Goal: Transaction & Acquisition: Purchase product/service

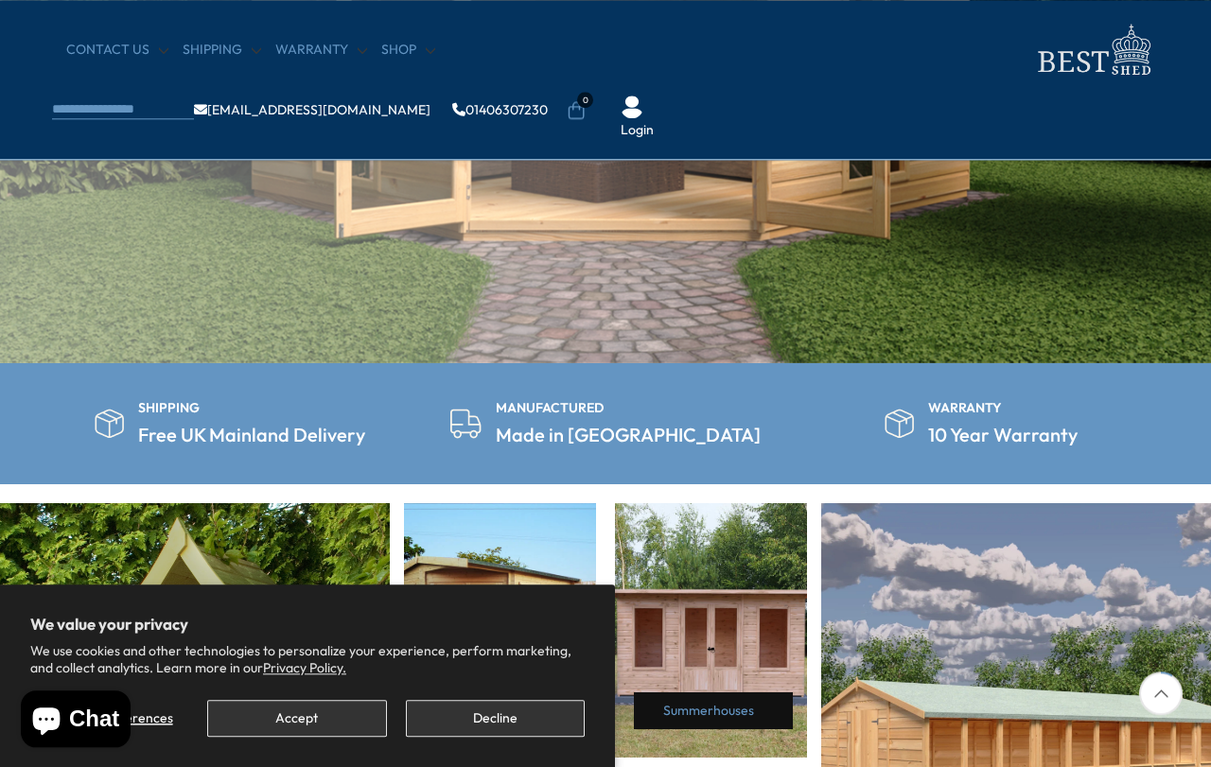
scroll to position [488, 0]
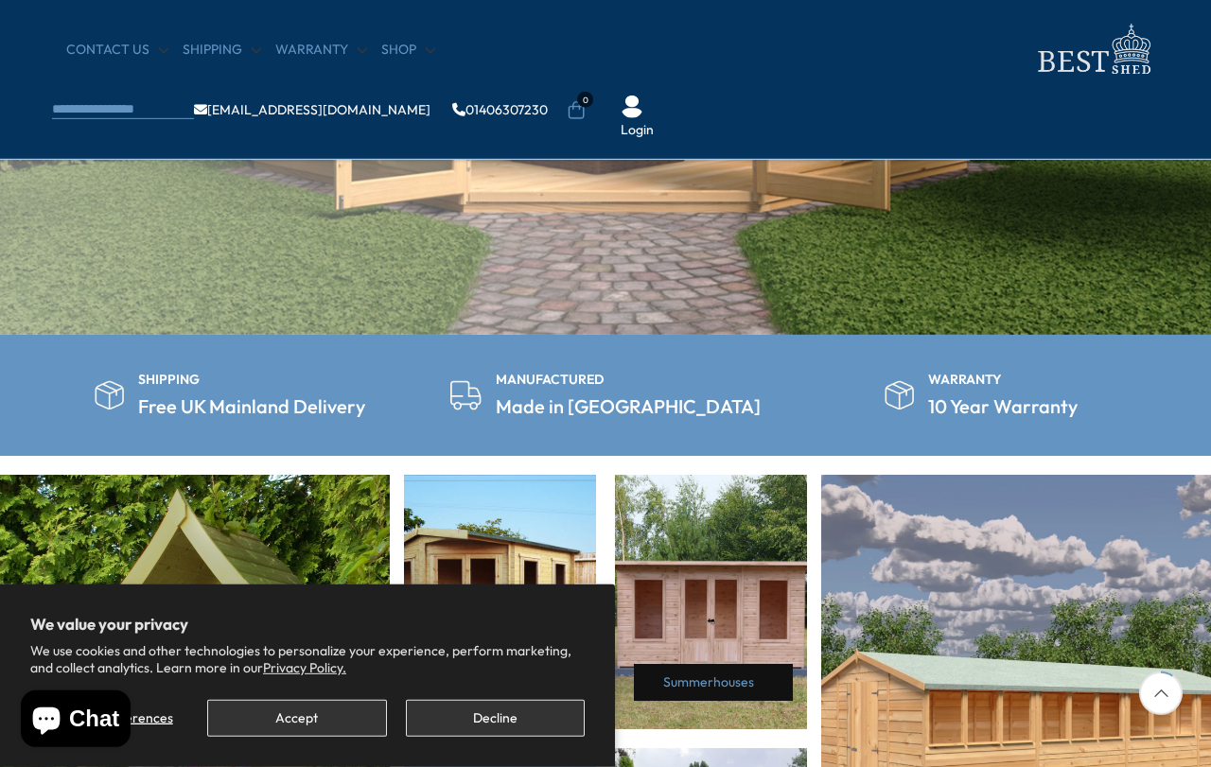
click at [485, 737] on button "Decline" at bounding box center [495, 718] width 179 height 37
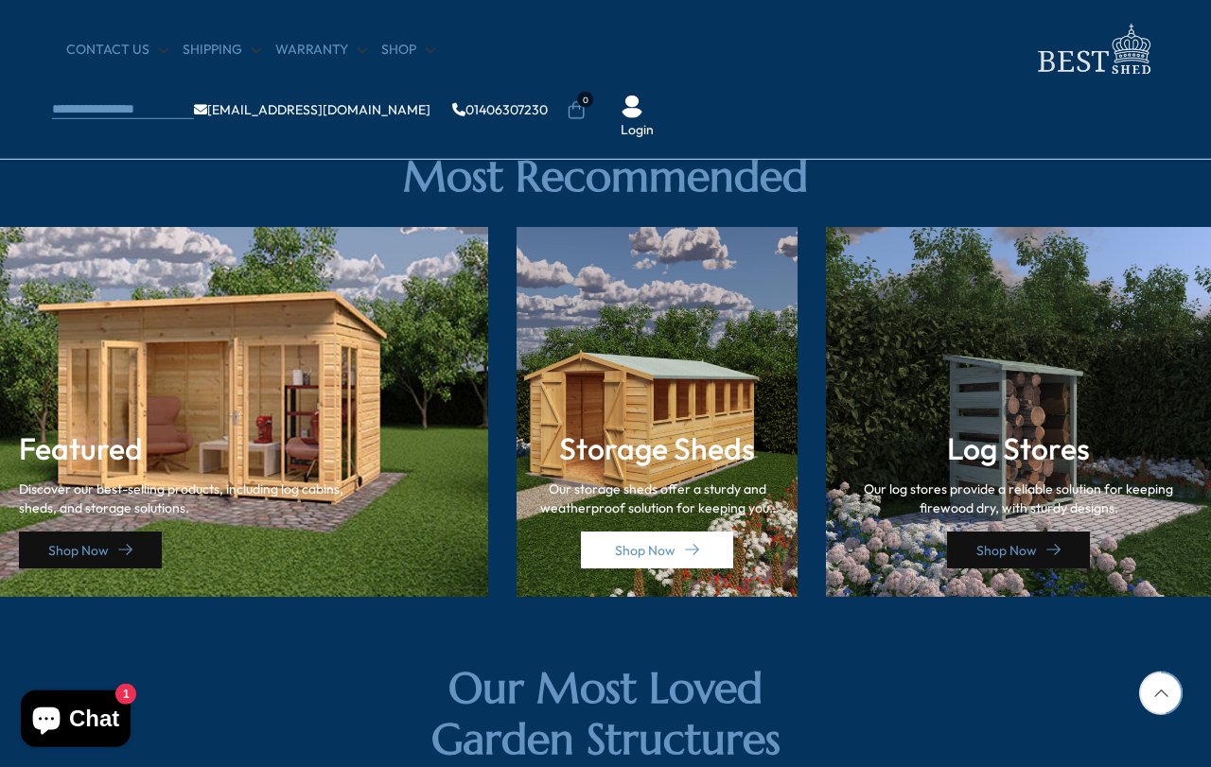
scroll to position [2566, 0]
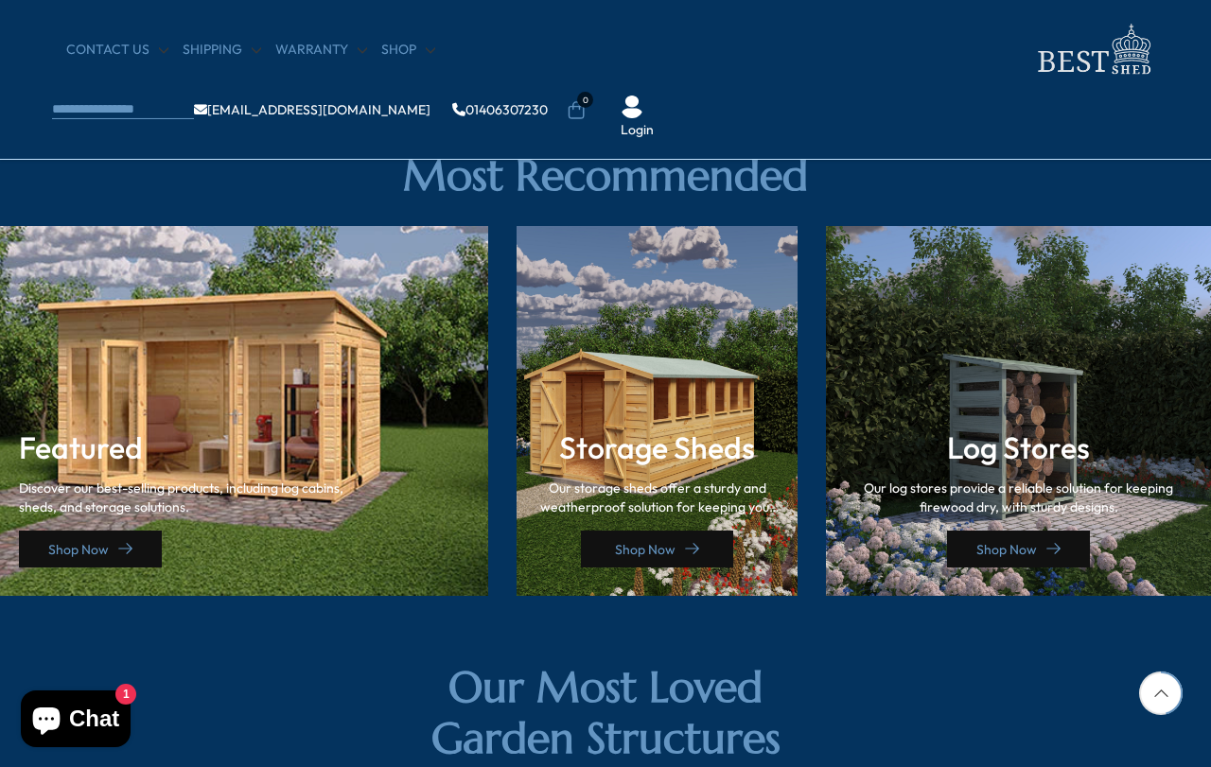
click at [654, 546] on link "Shop Now" at bounding box center [657, 549] width 152 height 37
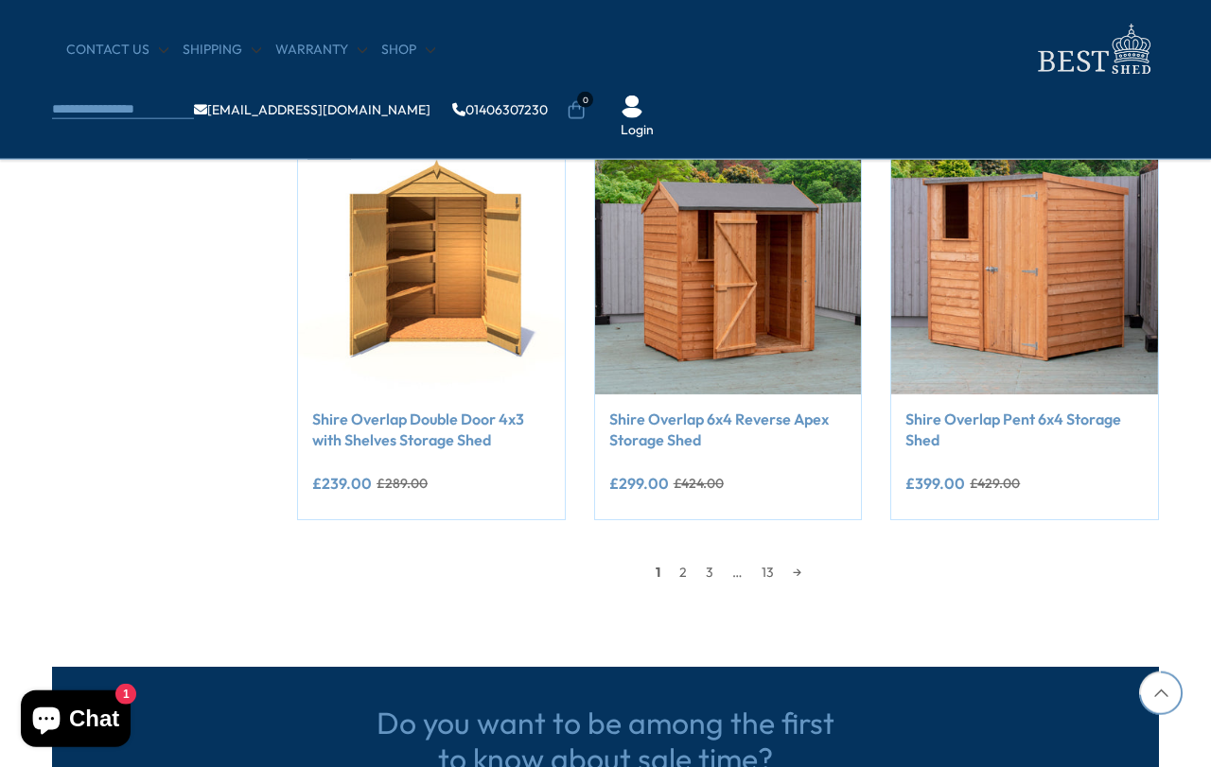
scroll to position [1585, 0]
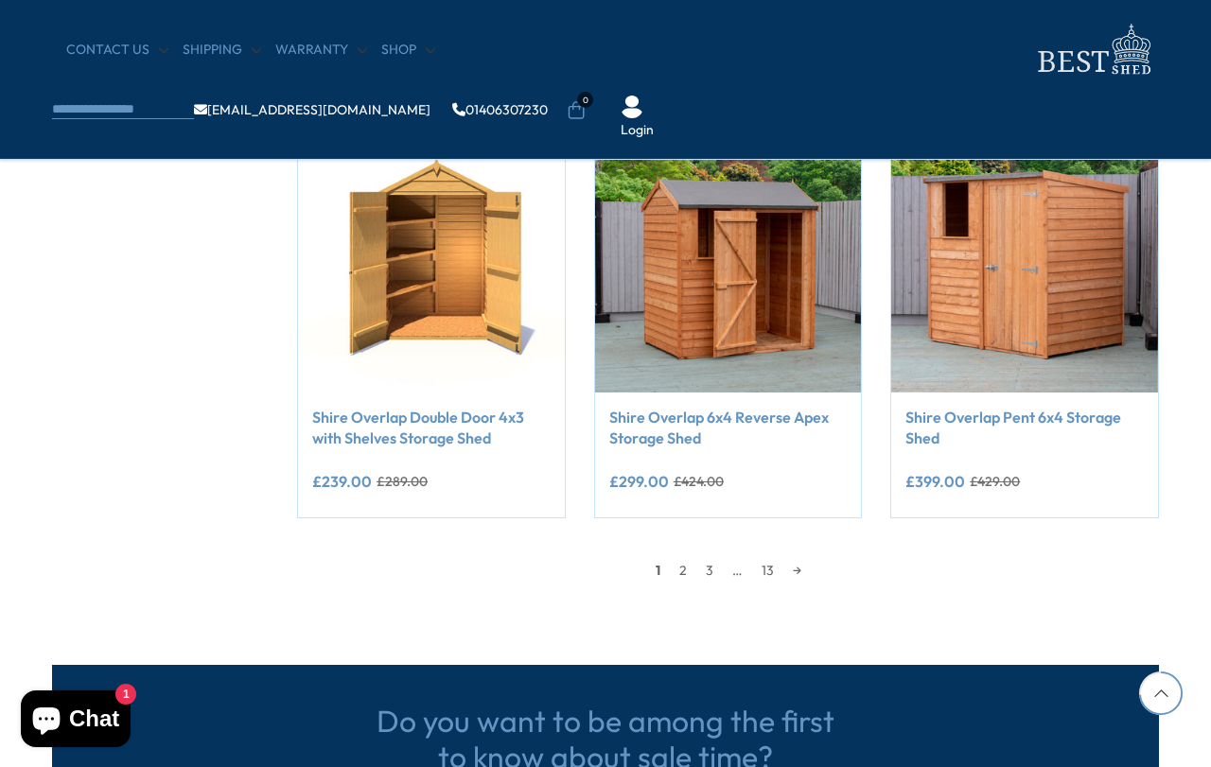
click at [803, 556] on link "→" at bounding box center [797, 570] width 27 height 28
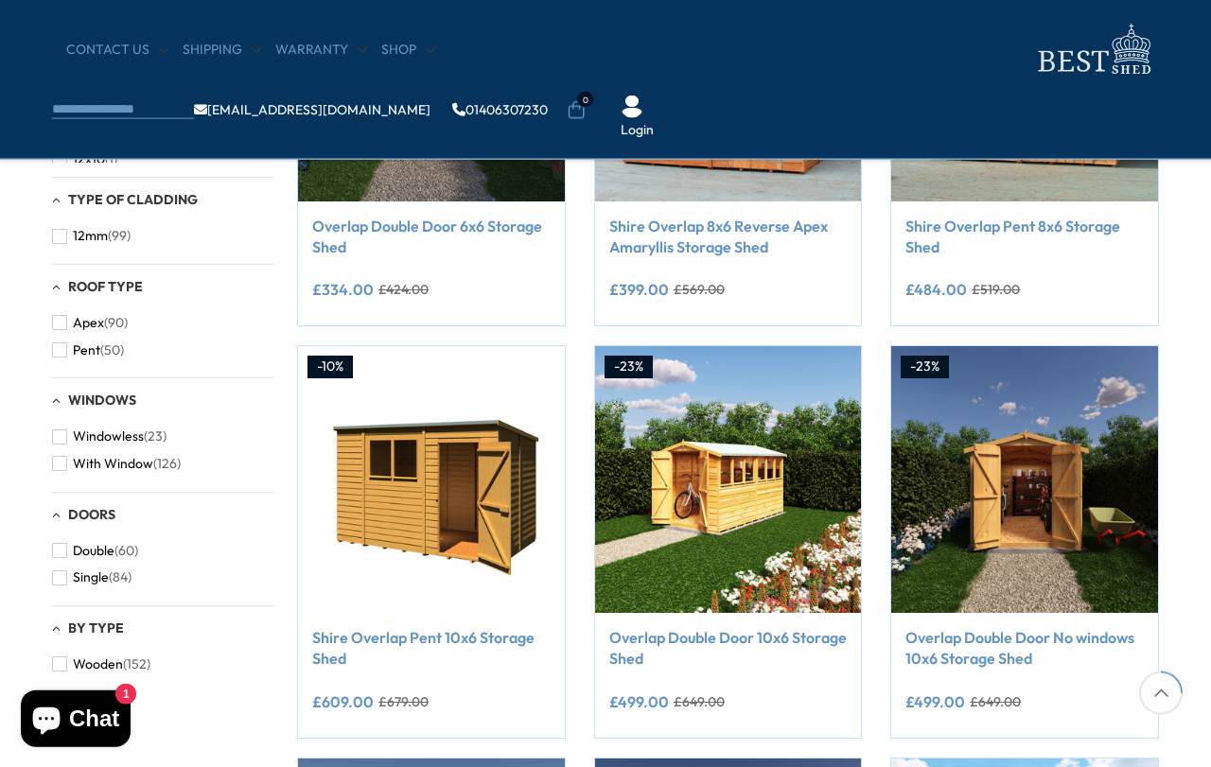
scroll to position [540, 0]
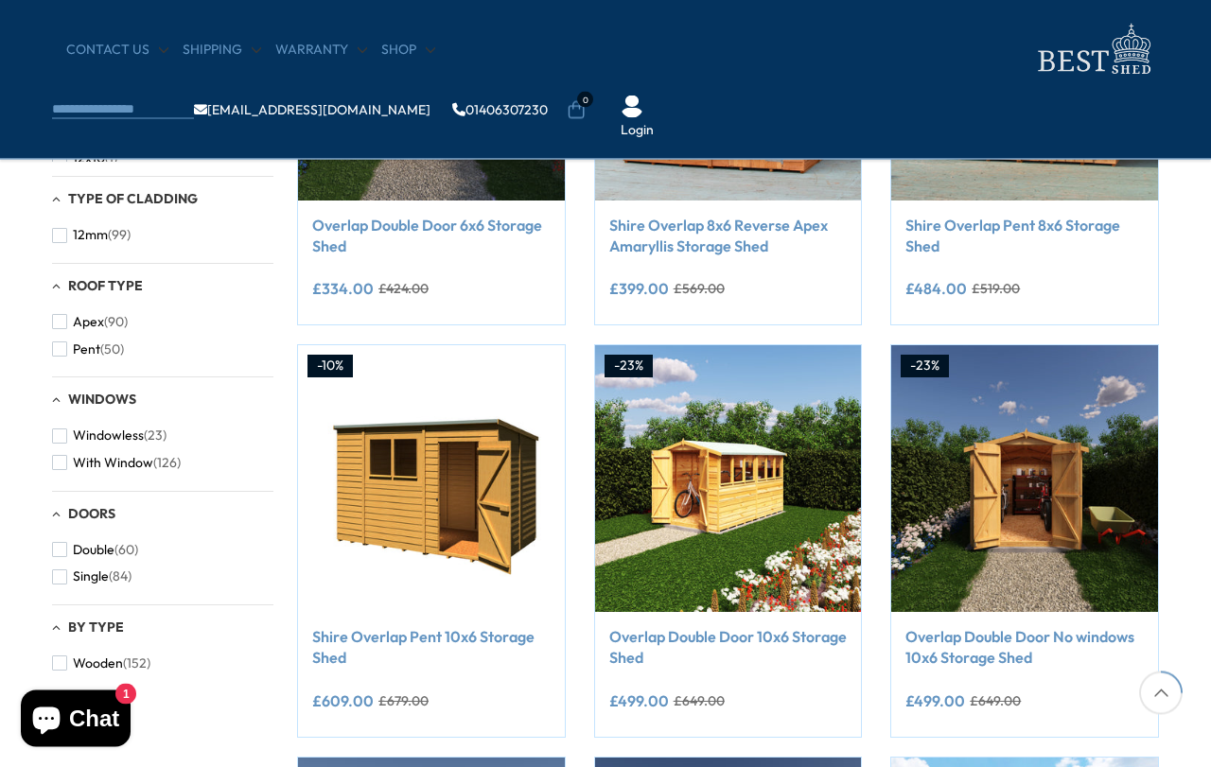
click at [60, 244] on span "button" at bounding box center [59, 236] width 15 height 15
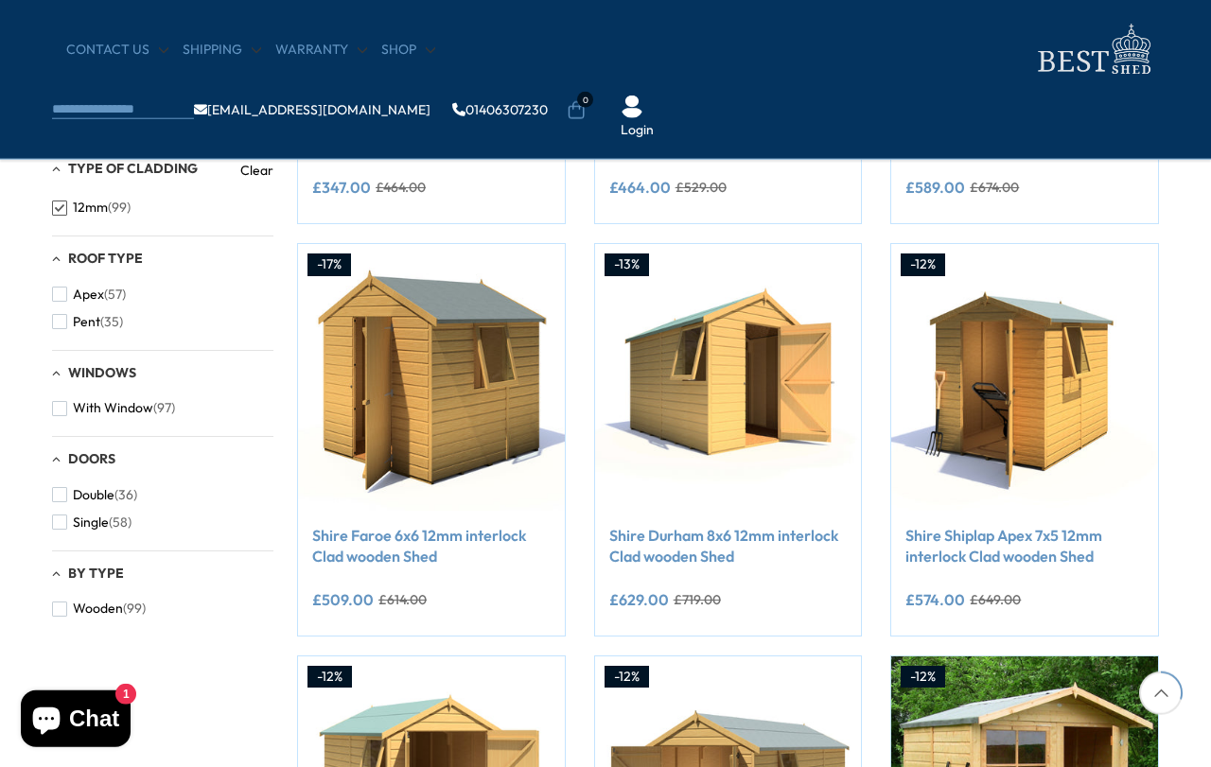
scroll to position [644, 0]
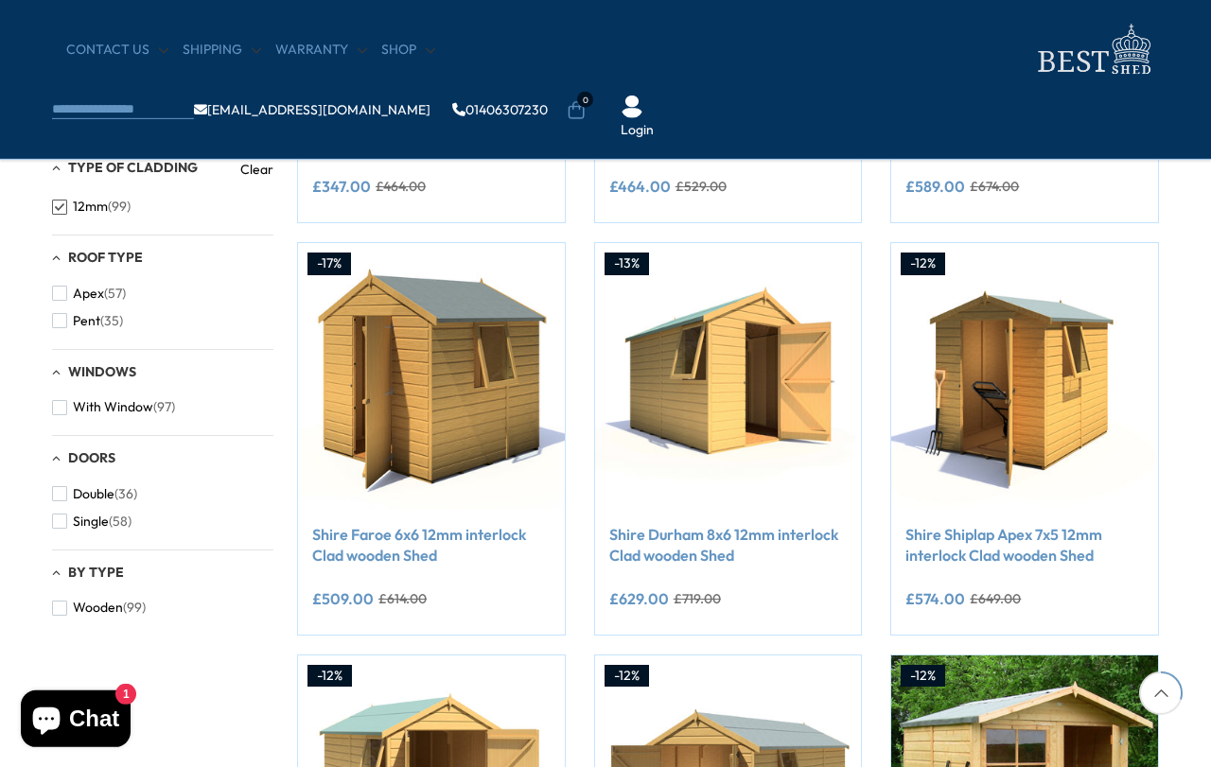
click at [726, 536] on link "Shire Durham 8x6 12mm interlock Clad wooden Shed" at bounding box center [728, 545] width 238 height 43
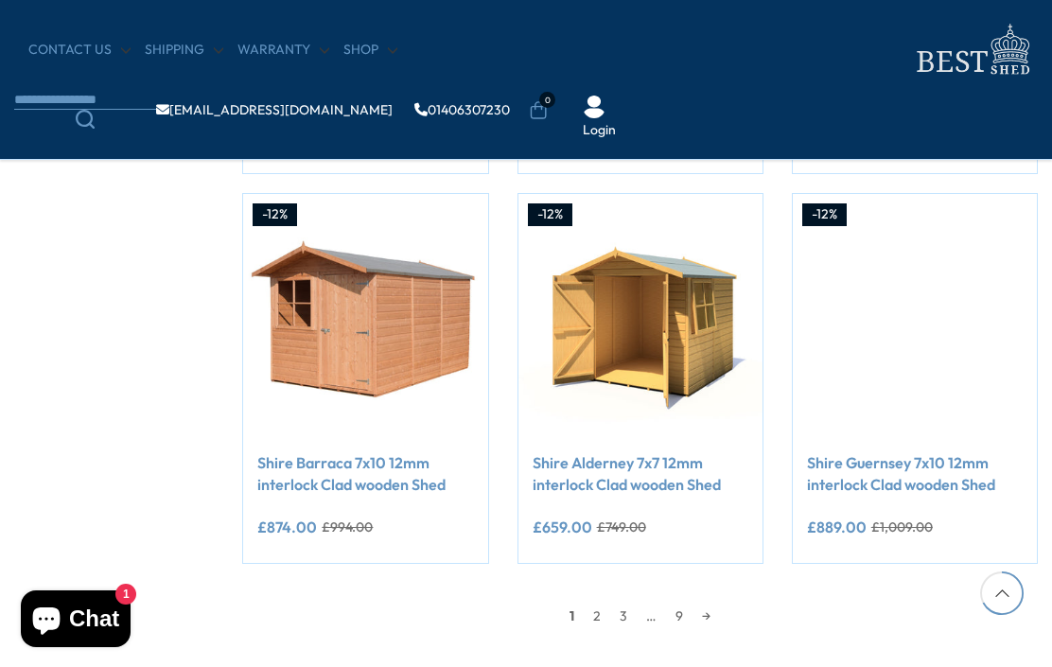
scroll to position [1432, 0]
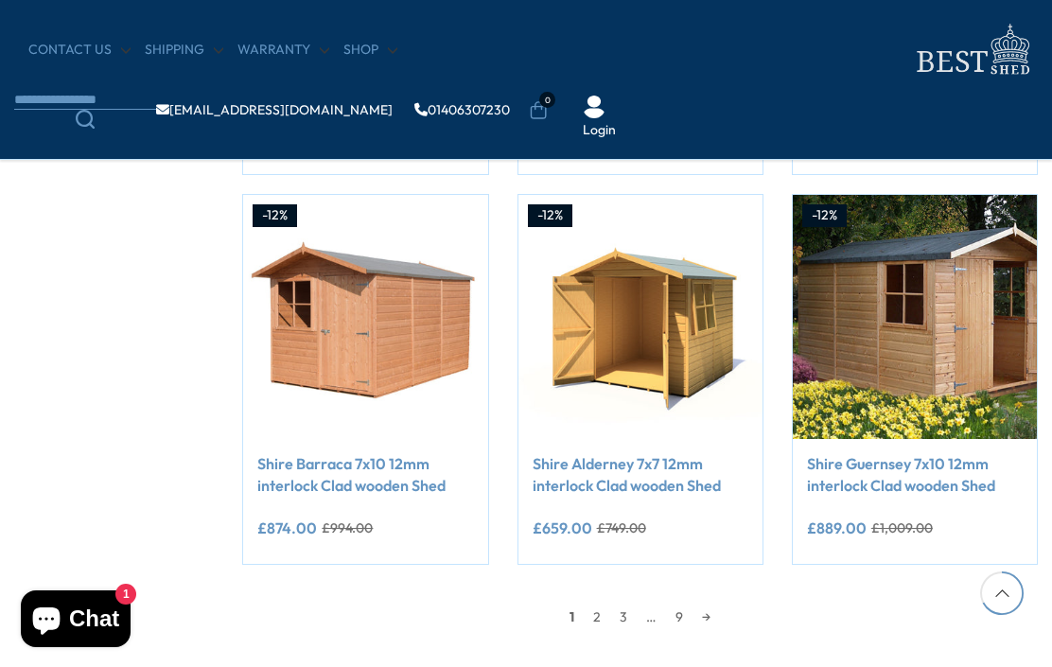
click at [710, 617] on link "→" at bounding box center [706, 617] width 27 height 28
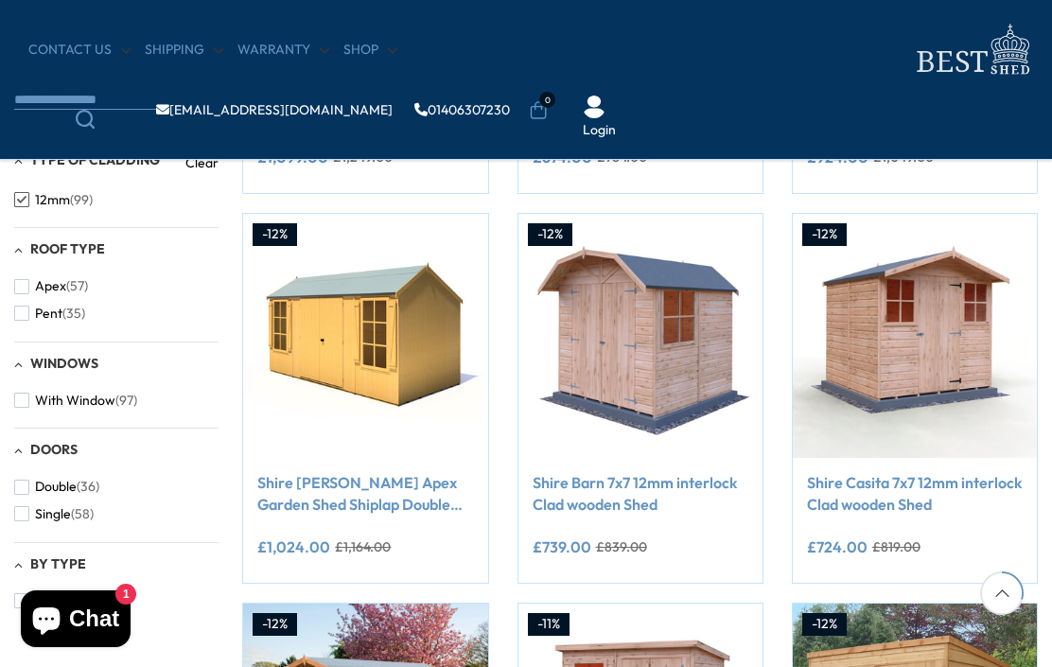
scroll to position [631, 0]
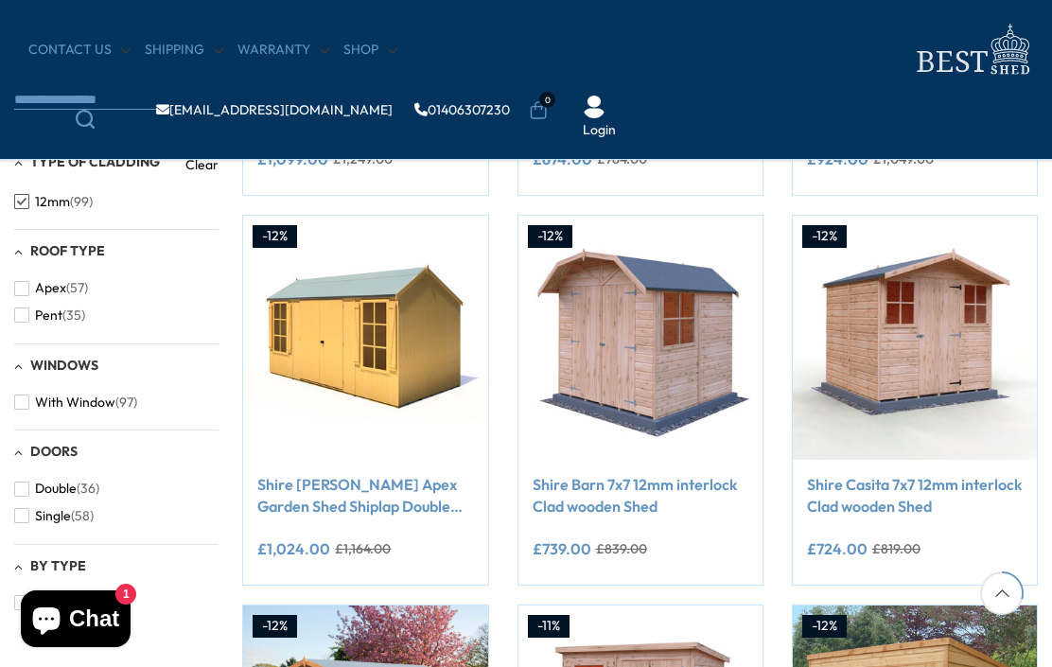
click at [903, 486] on link "Shire Casita 7x7 12mm interlock Clad wooden Shed" at bounding box center [915, 495] width 216 height 43
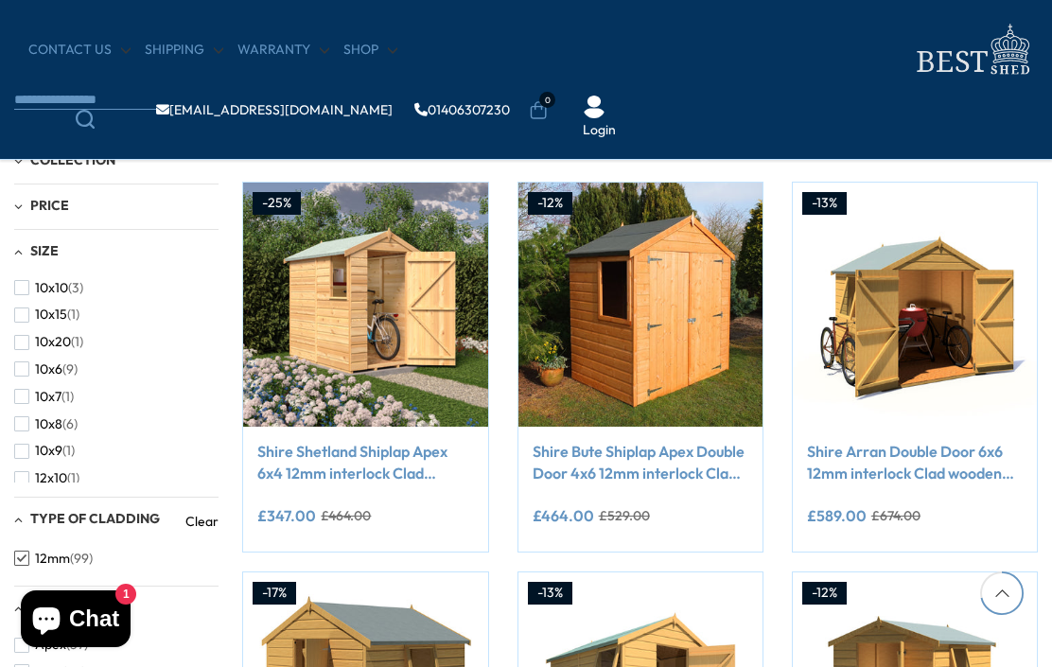
scroll to position [1516, 0]
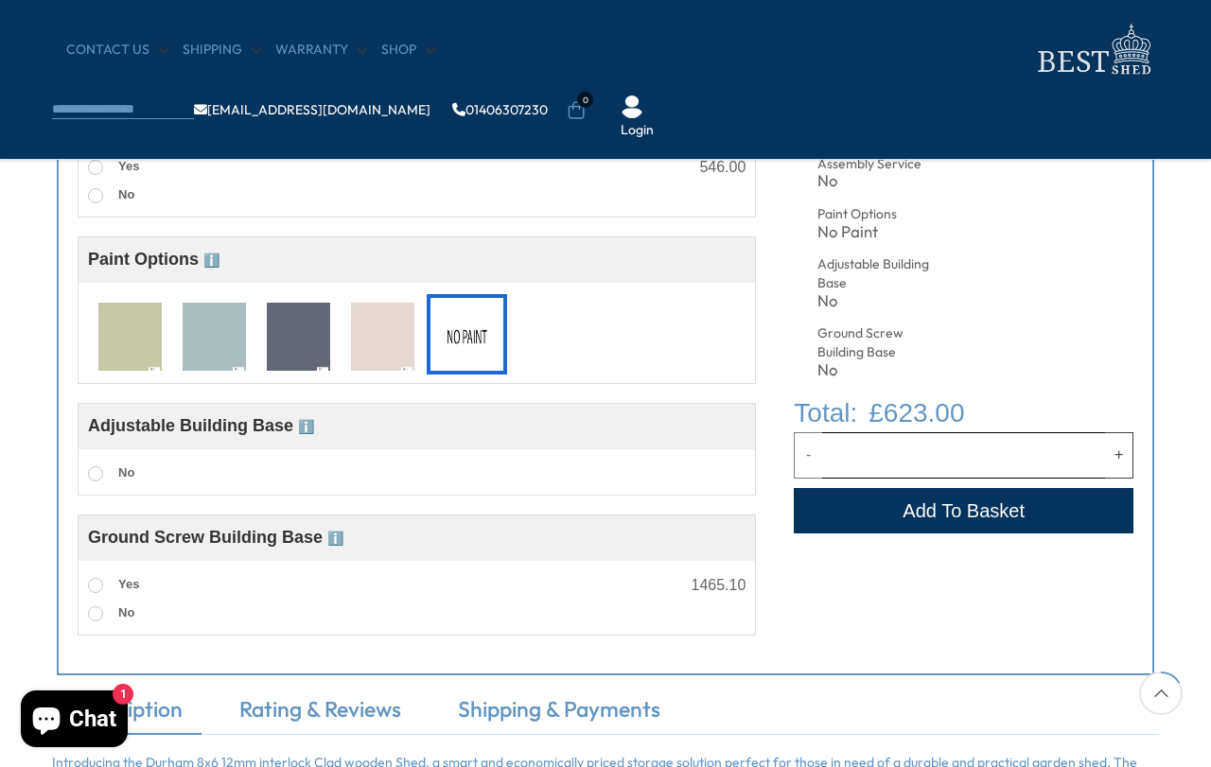
scroll to position [799, 0]
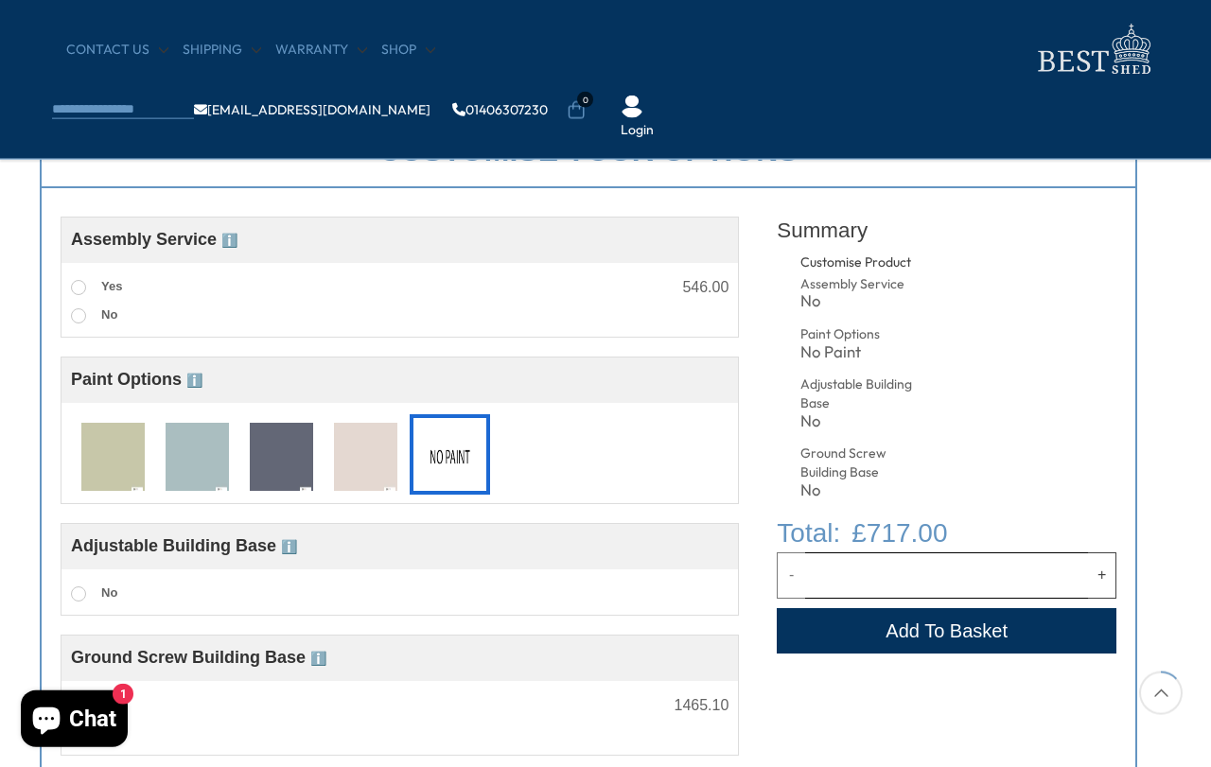
scroll to position [693, 15]
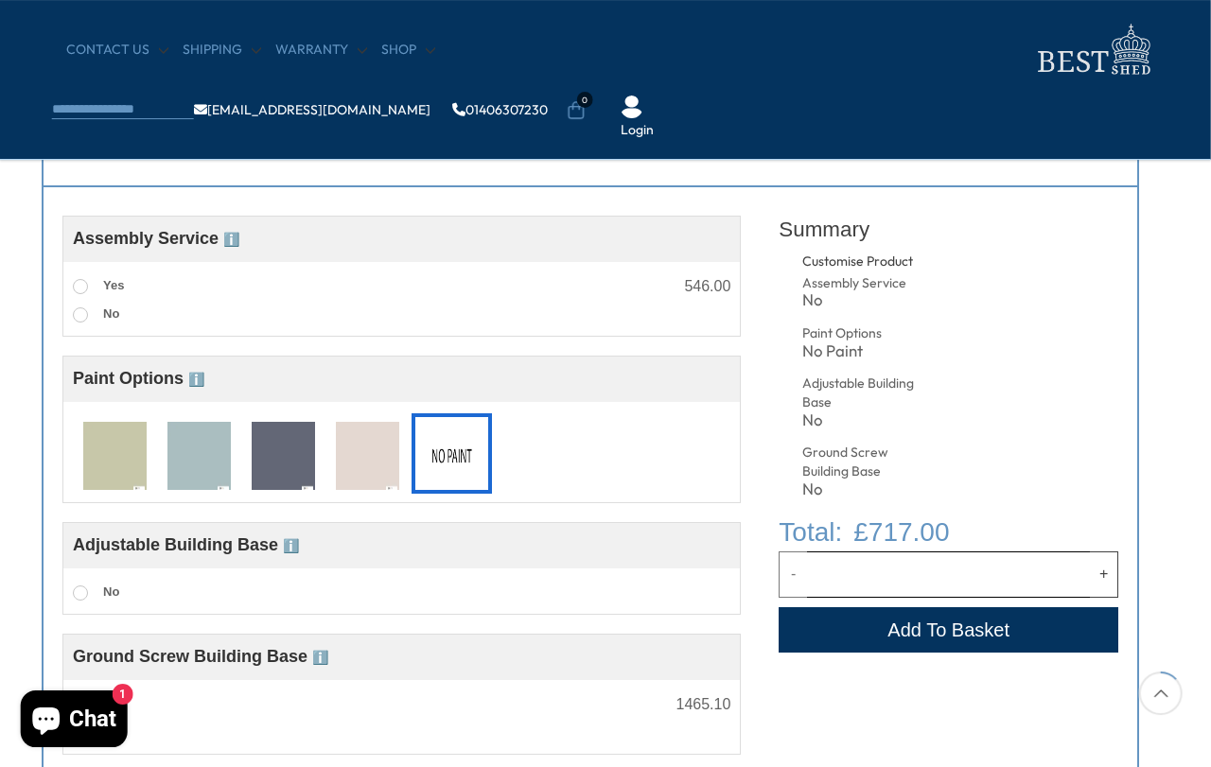
click at [106, 452] on img at bounding box center [114, 457] width 63 height 70
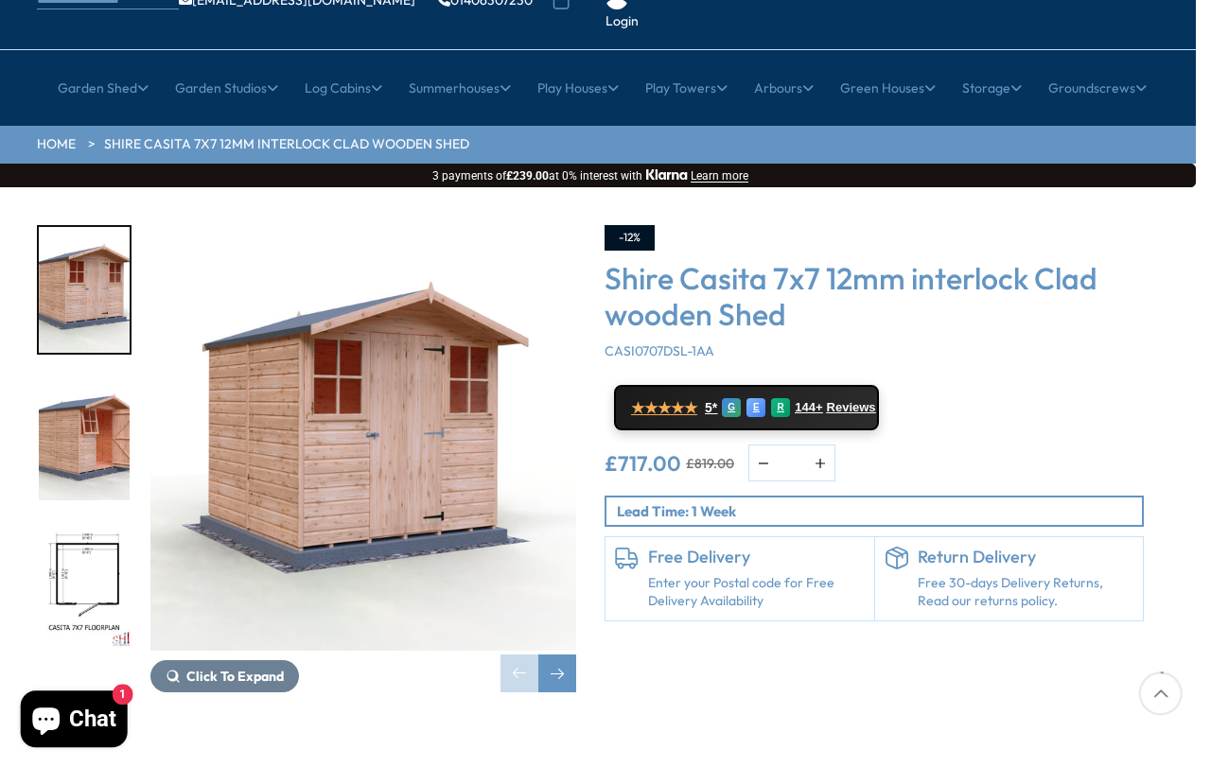
scroll to position [115, 15]
